Goal: Find specific page/section: Find specific page/section

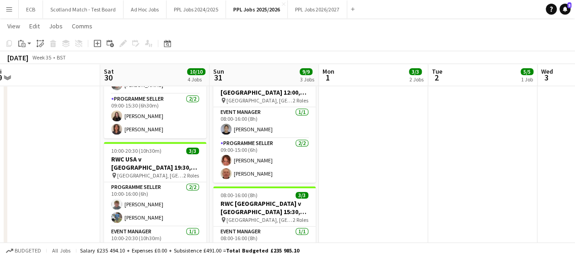
scroll to position [602, 0]
